Goal: Task Accomplishment & Management: Manage account settings

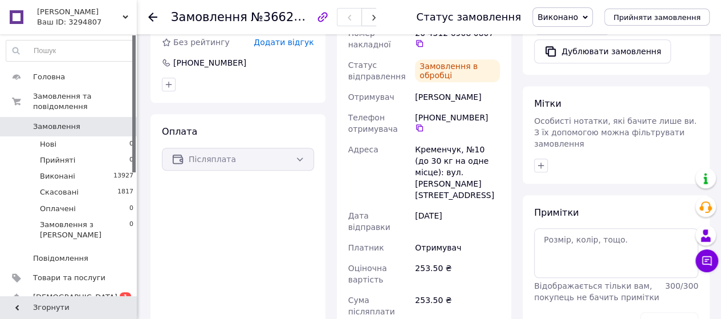
scroll to position [456, 0]
click at [65, 292] on span "[DEMOGRAPHIC_DATA]" at bounding box center [75, 297] width 84 height 10
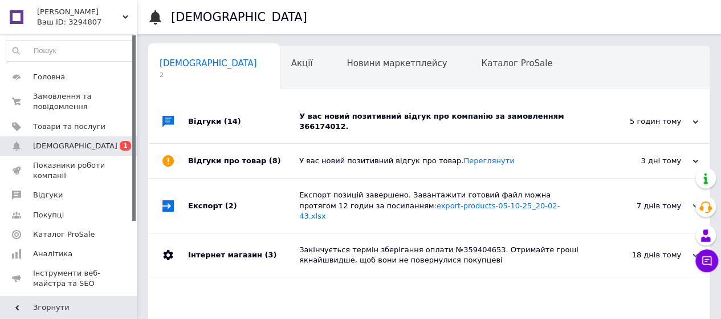
scroll to position [0, 3]
click at [449, 118] on div "У вас новий позитивний відгук про компанію за замовленням 366174012." at bounding box center [441, 121] width 285 height 21
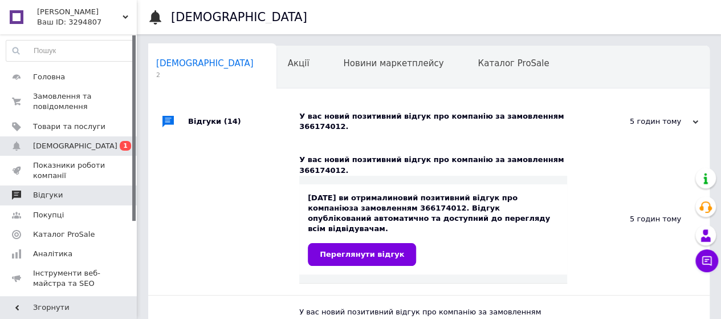
click at [60, 190] on span "Відгуки" at bounding box center [69, 195] width 72 height 10
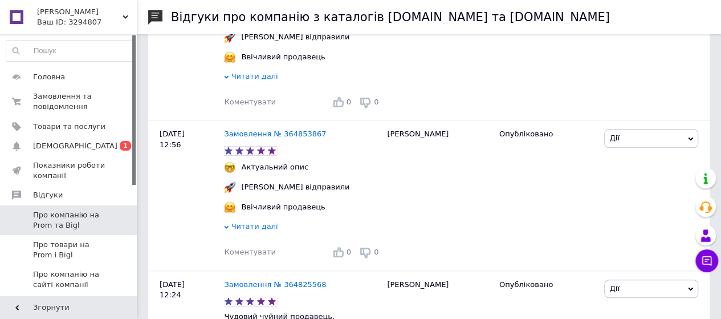
scroll to position [684, 0]
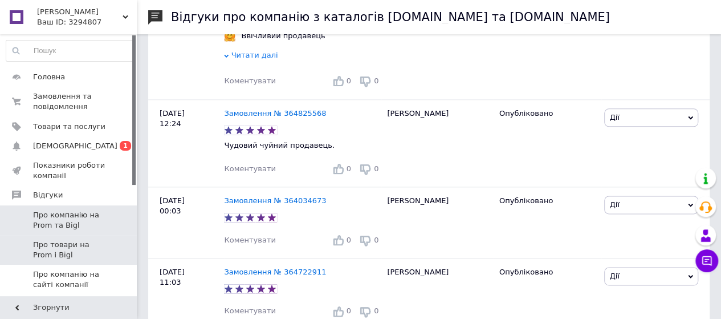
click at [71, 249] on span "Про товари на Prom і Bigl" at bounding box center [69, 249] width 72 height 21
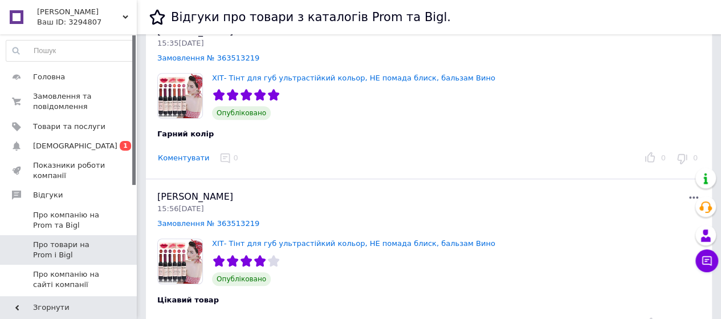
scroll to position [513, 0]
